Goal: Task Accomplishment & Management: Use online tool/utility

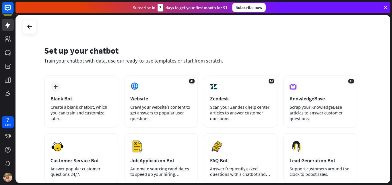
click at [383, 63] on div "Set up your chatbot Train your chatbot with data, use our ready-to-use template…" at bounding box center [203, 99] width 375 height 169
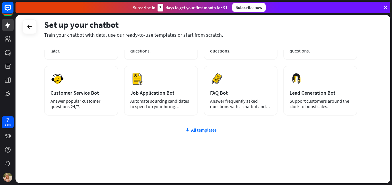
scroll to position [69, 0]
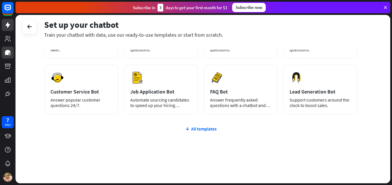
click at [7, 52] on icon at bounding box center [8, 52] width 6 height 5
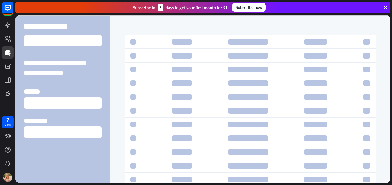
click at [388, 114] on div at bounding box center [250, 99] width 280 height 169
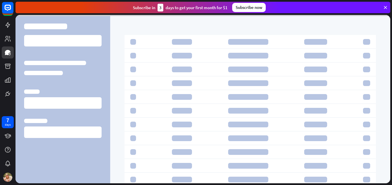
click at [388, 114] on div at bounding box center [250, 99] width 280 height 169
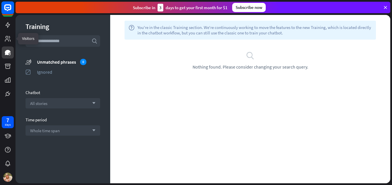
click at [9, 2] on rect at bounding box center [7, 7] width 13 height 13
click at [7, 11] on rect at bounding box center [7, 7] width 13 height 13
click at [202, 109] on div "help You're in the classic Training section. We're continuously working to move…" at bounding box center [250, 99] width 280 height 169
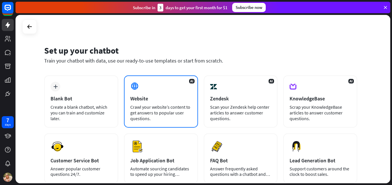
click at [160, 117] on div "Crawl your website’s content to get answers to popular user questions." at bounding box center [160, 112] width 61 height 17
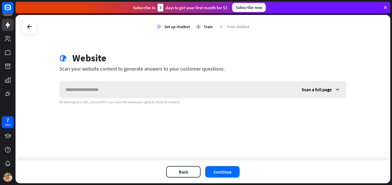
click at [336, 90] on icon at bounding box center [338, 90] width 6 height 6
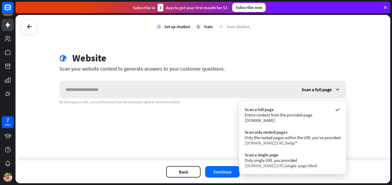
click at [336, 90] on icon at bounding box center [338, 90] width 6 height 6
